Goal: Book appointment/travel/reservation

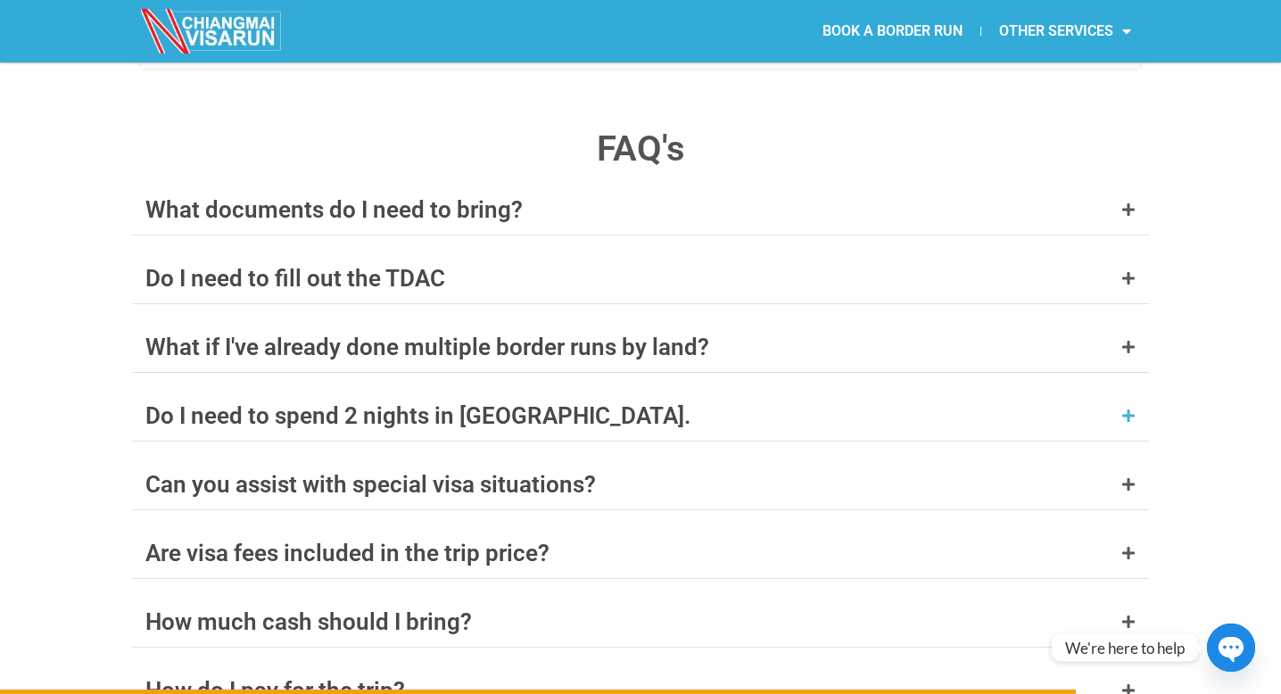
scroll to position [6917, 0]
click at [495, 403] on div "Do I need to spend 2 nights in [GEOGRAPHIC_DATA]." at bounding box center [417, 414] width 545 height 23
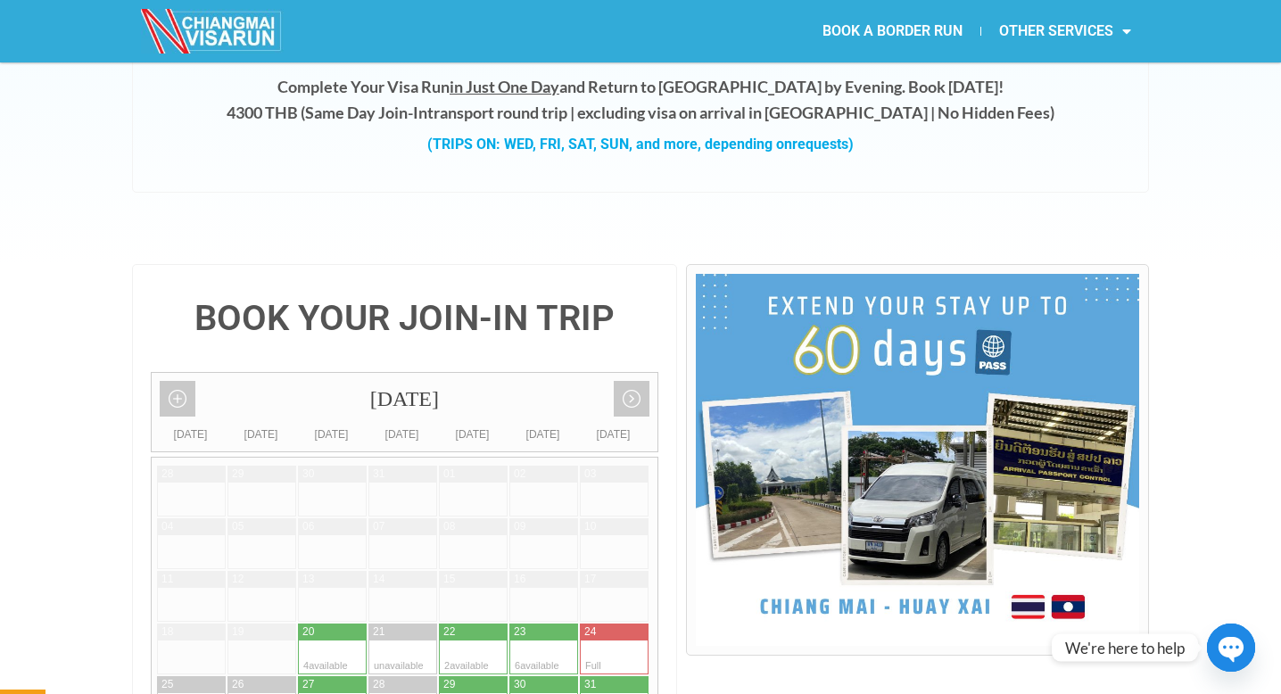
scroll to position [0, 0]
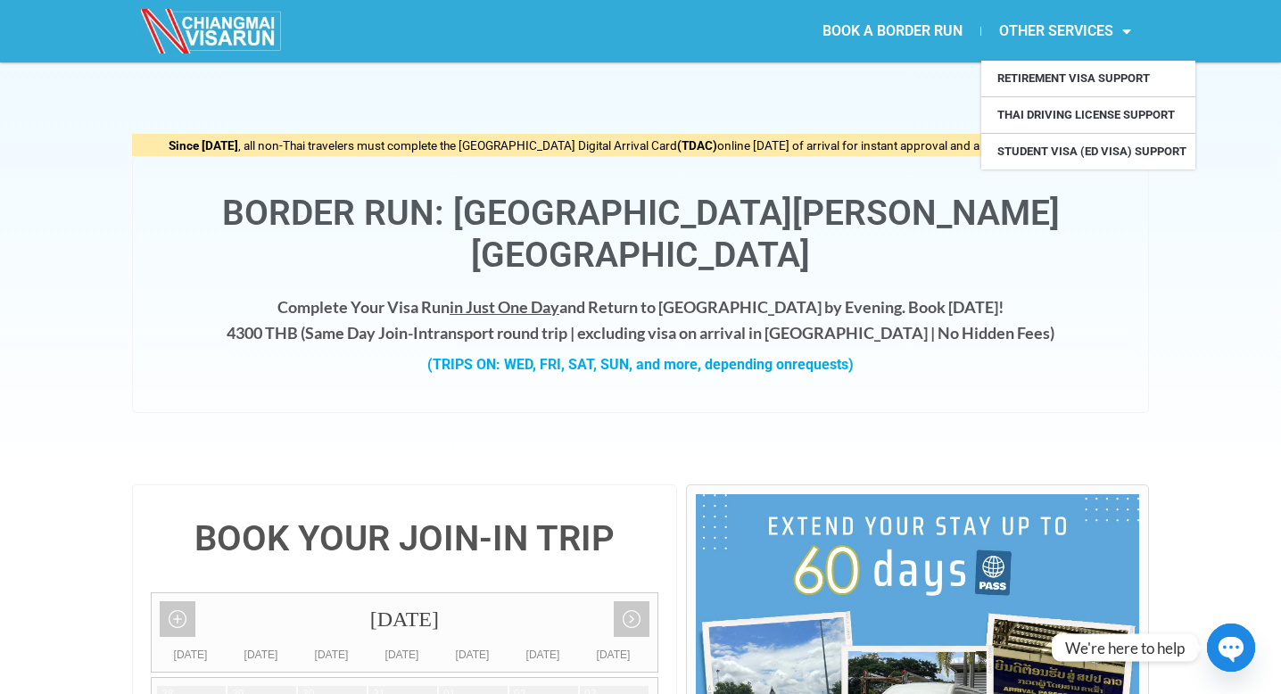
click at [1063, 28] on link "OTHER SERVICES" at bounding box center [1066, 31] width 168 height 41
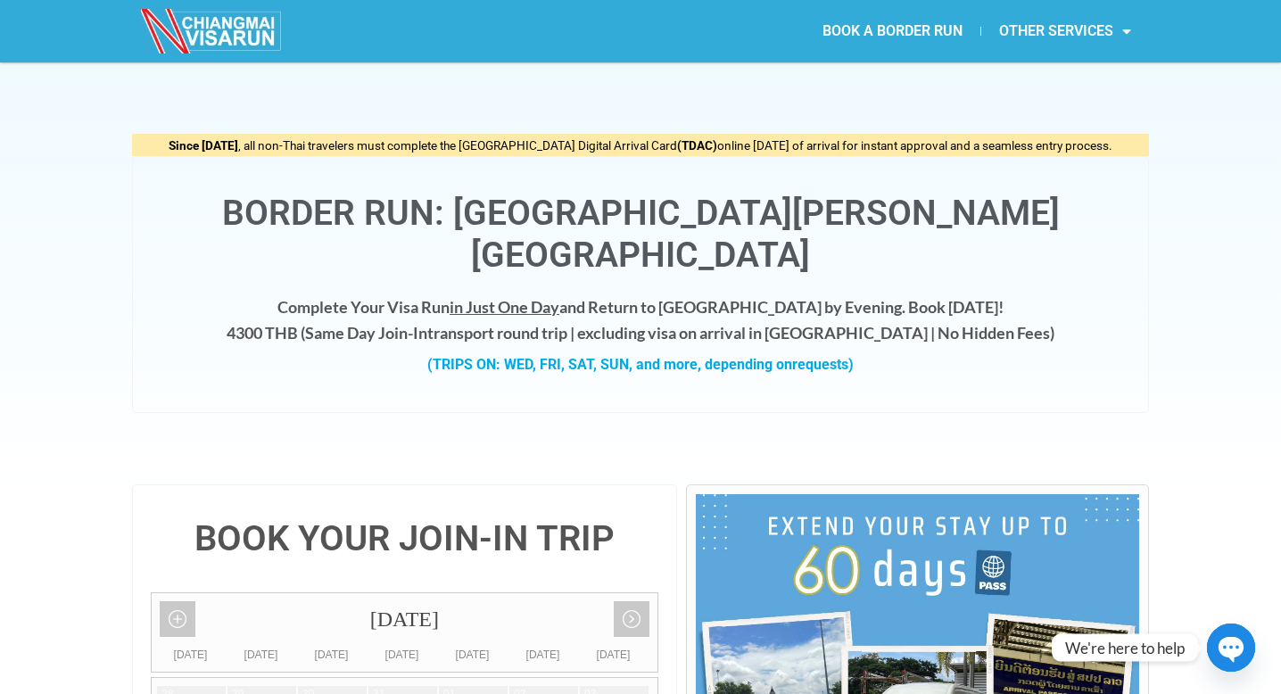
click at [1063, 28] on link "OTHER SERVICES" at bounding box center [1066, 31] width 168 height 41
click at [918, 27] on link "BOOK A BORDER RUN" at bounding box center [893, 31] width 176 height 41
